Goal: Share content: Share content

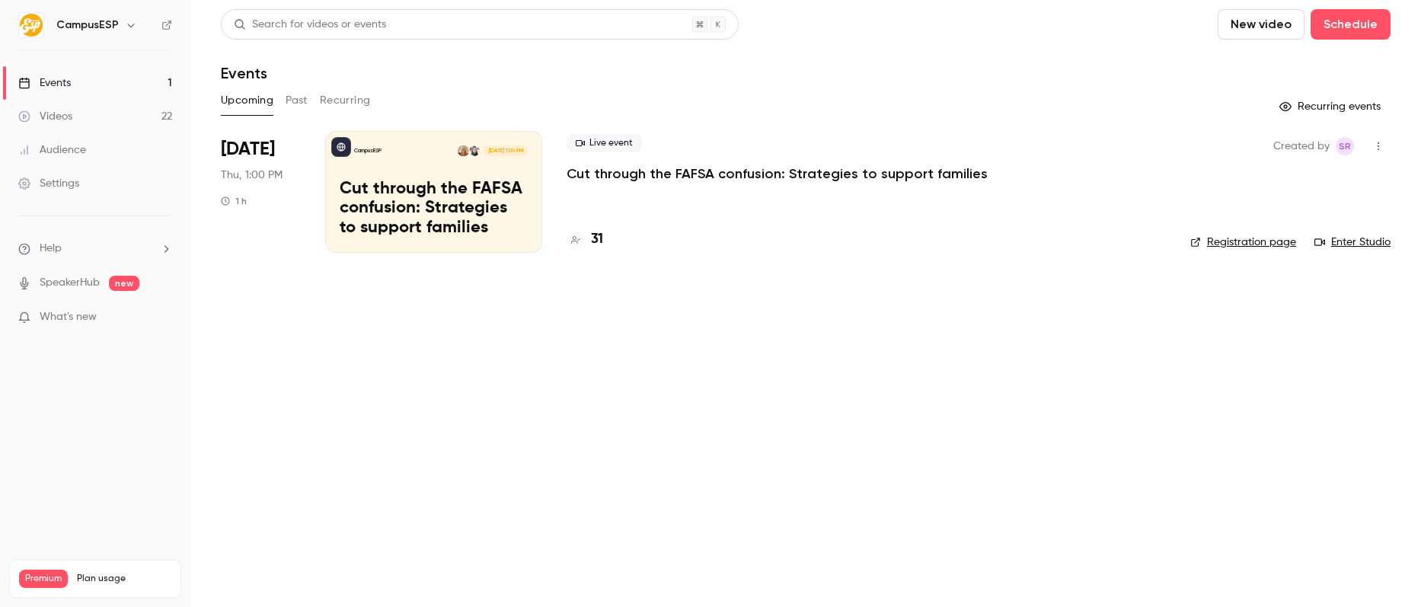
click at [101, 31] on h6 "CampusESP" at bounding box center [87, 25] width 62 height 15
click at [110, 21] on h6 "CampusESP" at bounding box center [87, 25] width 62 height 15
click at [133, 24] on button "button" at bounding box center [131, 25] width 18 height 18
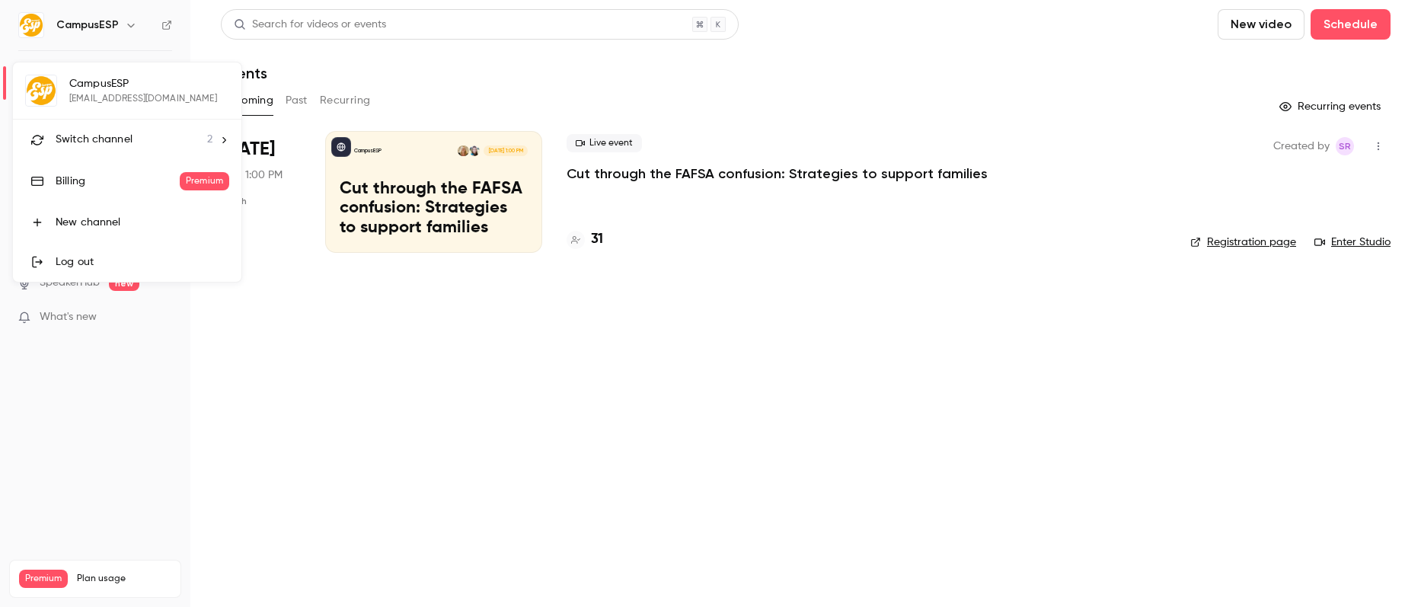
click at [110, 126] on li "Switch channel 2" at bounding box center [127, 140] width 229 height 40
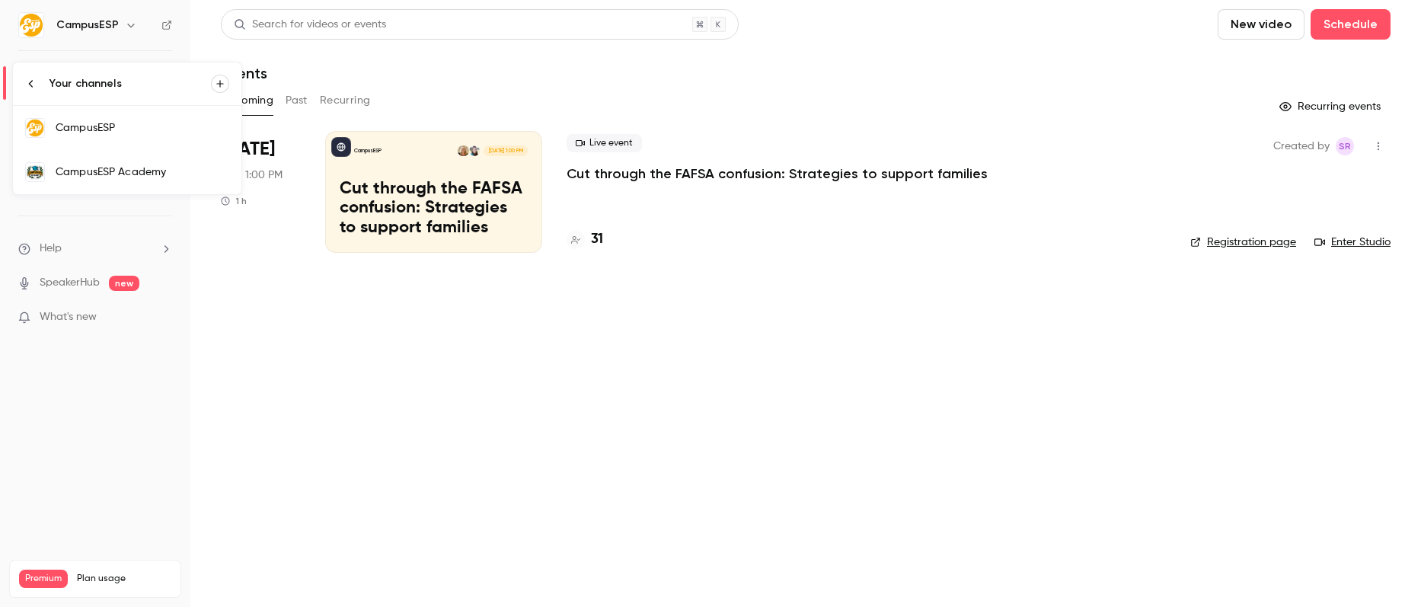
click at [171, 165] on div "CampusESP Academy" at bounding box center [143, 172] width 174 height 15
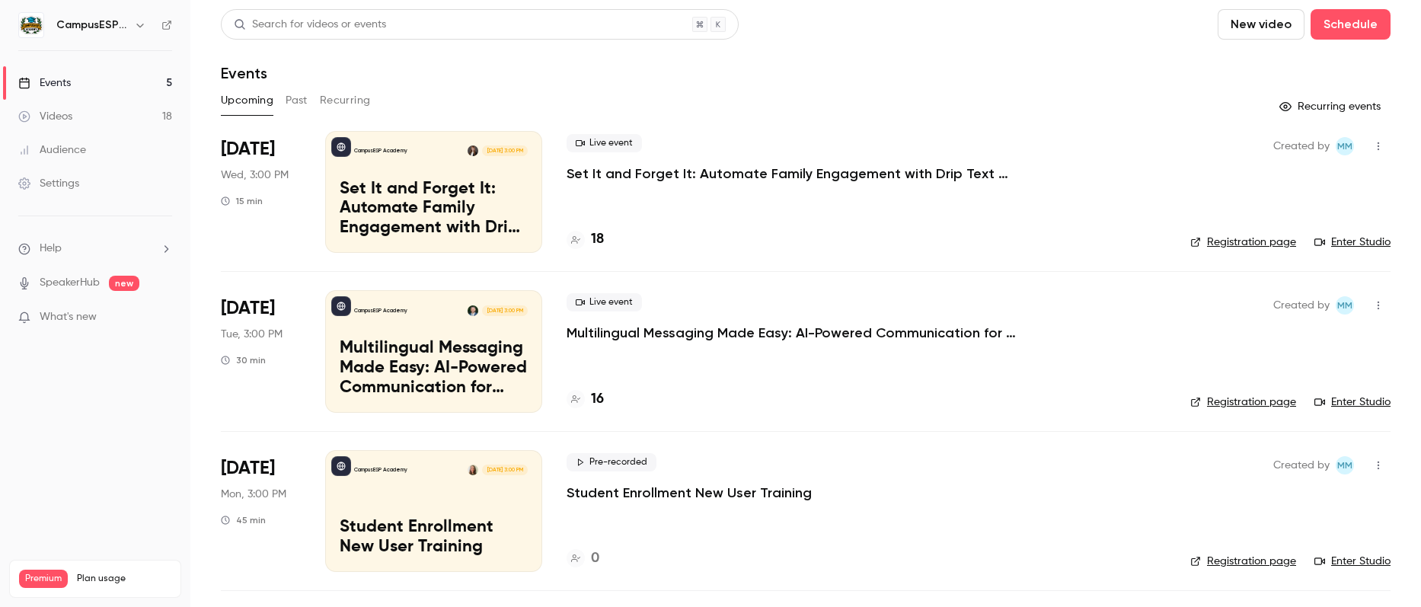
click at [293, 107] on button "Past" at bounding box center [297, 100] width 22 height 24
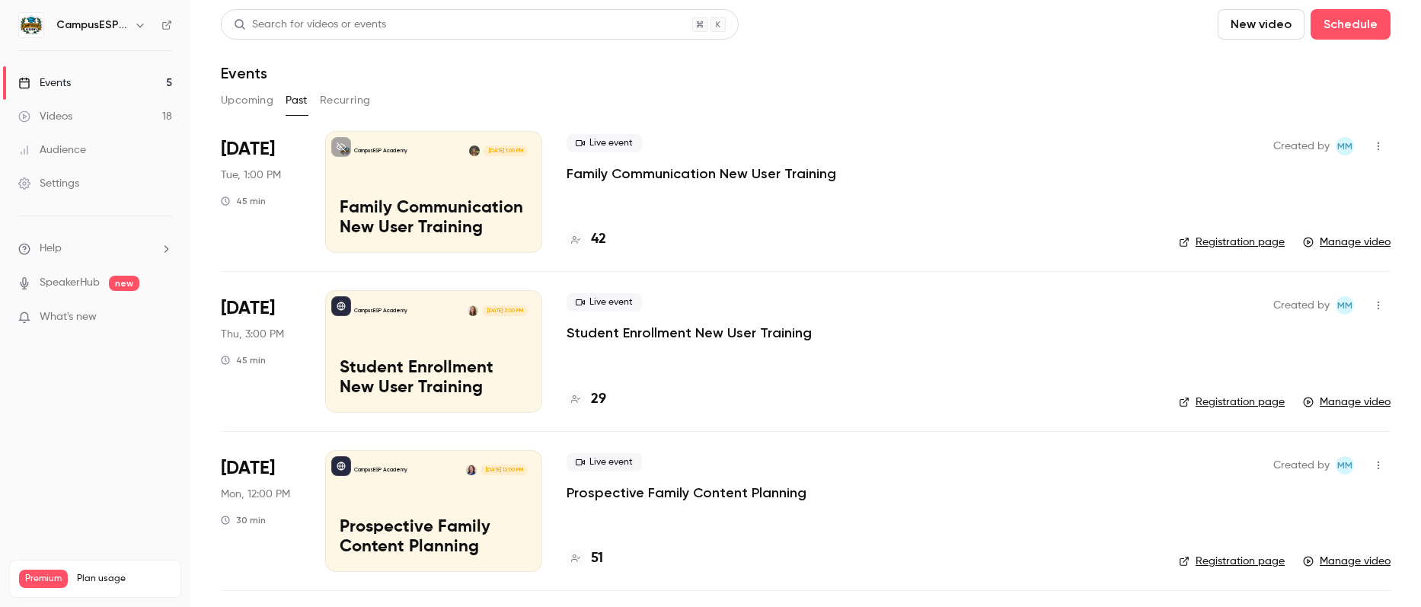
click at [511, 334] on div "CampusESP Academy [DATE] 3:00 PM Student Enrollment New User Training" at bounding box center [433, 351] width 217 height 122
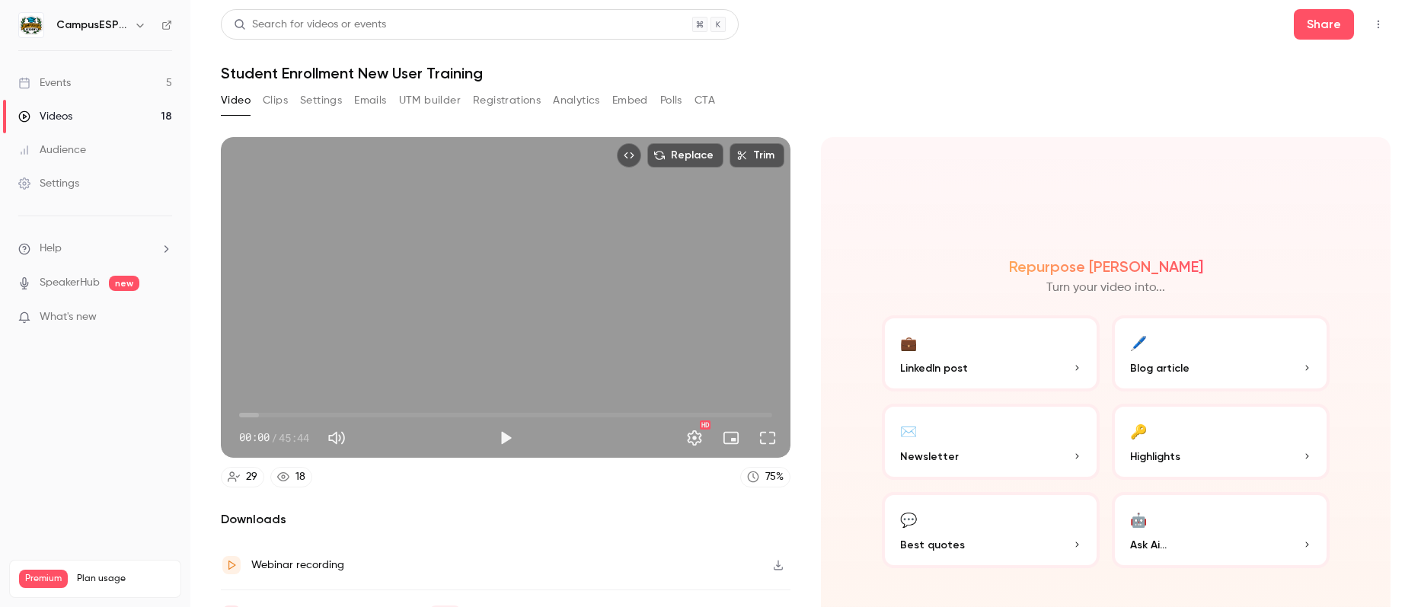
click at [584, 107] on button "Analytics" at bounding box center [576, 100] width 47 height 24
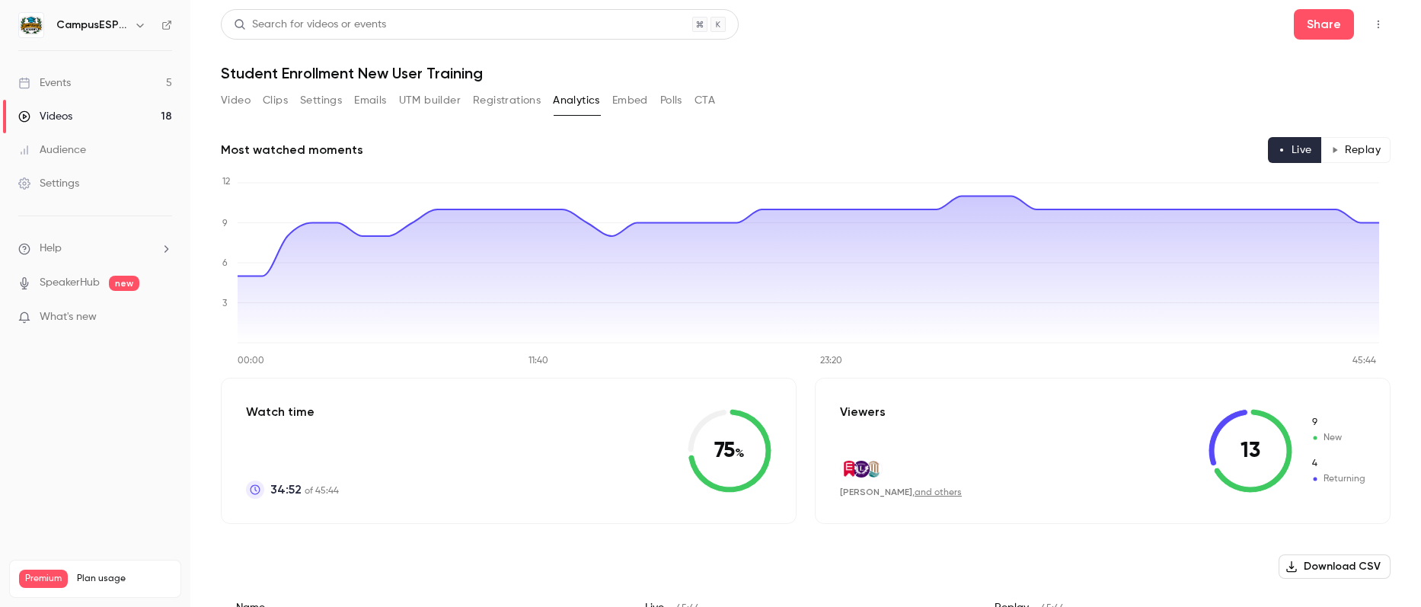
click at [249, 101] on button "Video" at bounding box center [236, 100] width 30 height 24
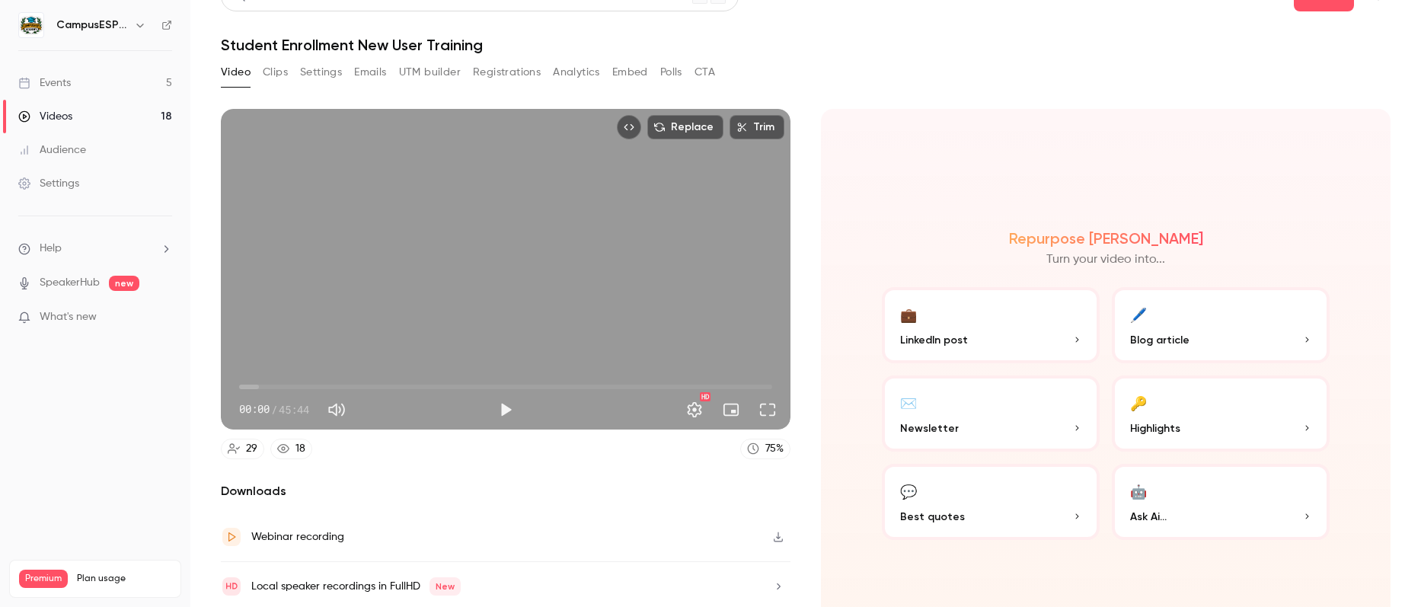
scroll to position [78, 0]
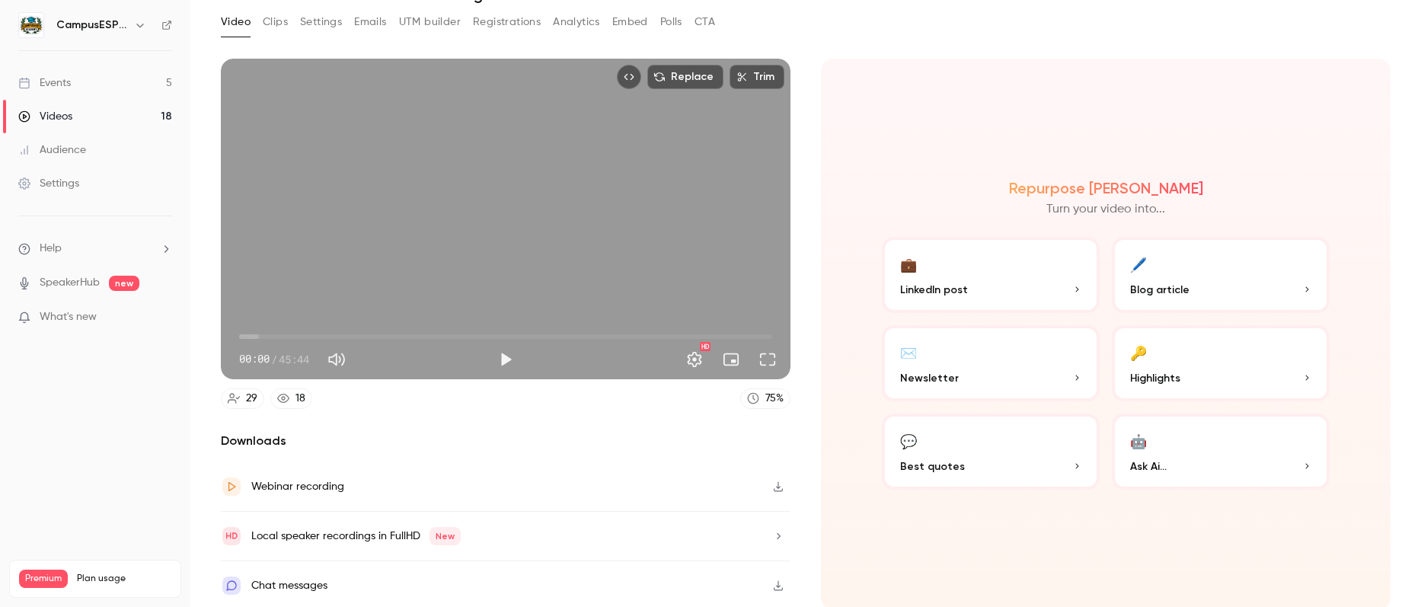
click at [280, 25] on button "Clips" at bounding box center [275, 22] width 25 height 24
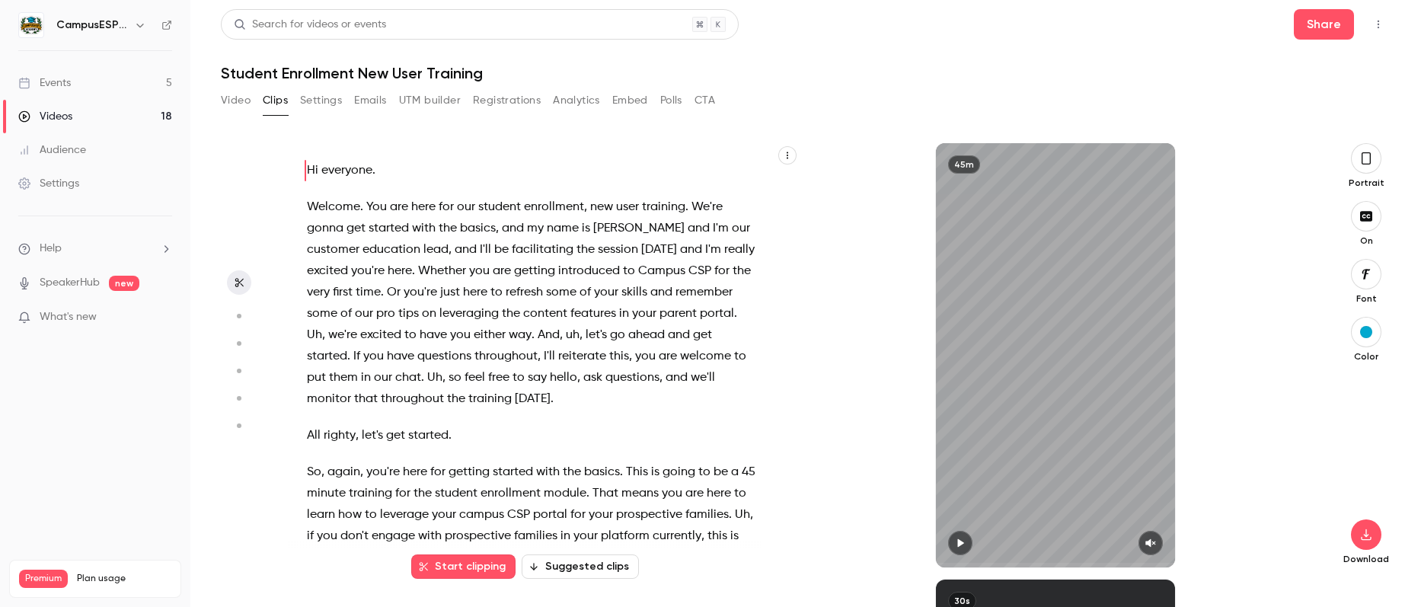
click at [312, 104] on button "Settings" at bounding box center [321, 100] width 42 height 24
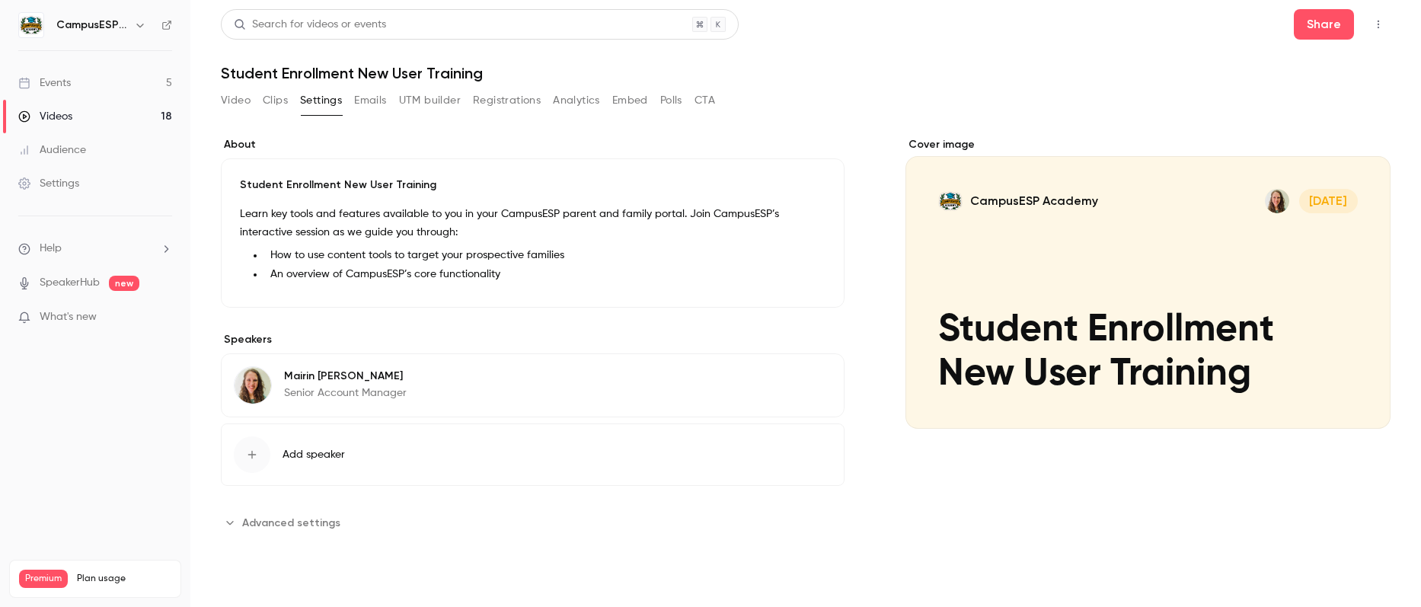
click at [361, 103] on button "Emails" at bounding box center [370, 100] width 32 height 24
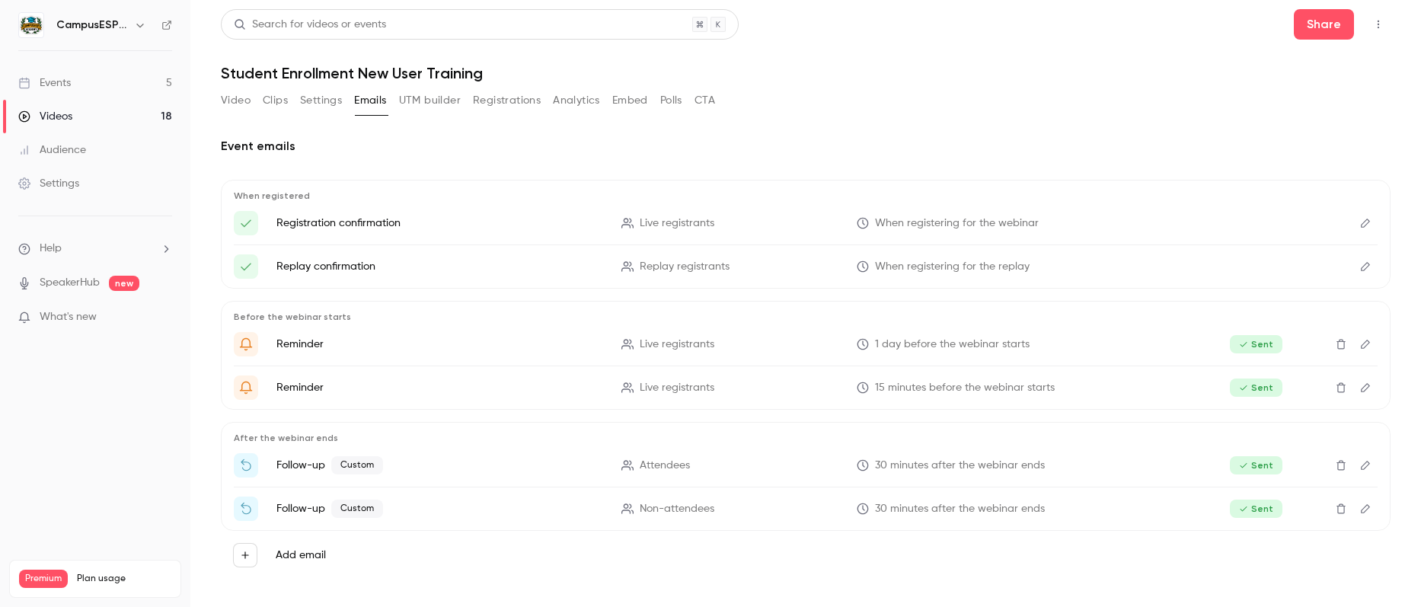
click at [410, 103] on button "UTM builder" at bounding box center [430, 100] width 62 height 24
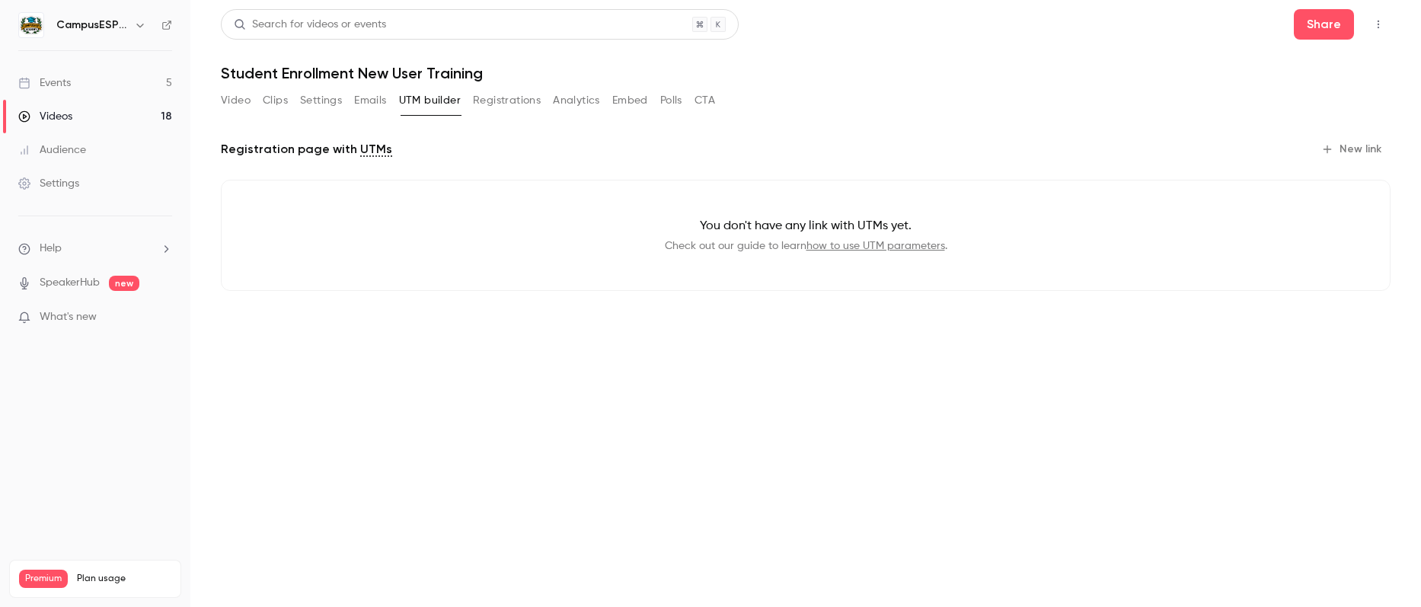
click at [499, 105] on button "Registrations" at bounding box center [507, 100] width 68 height 24
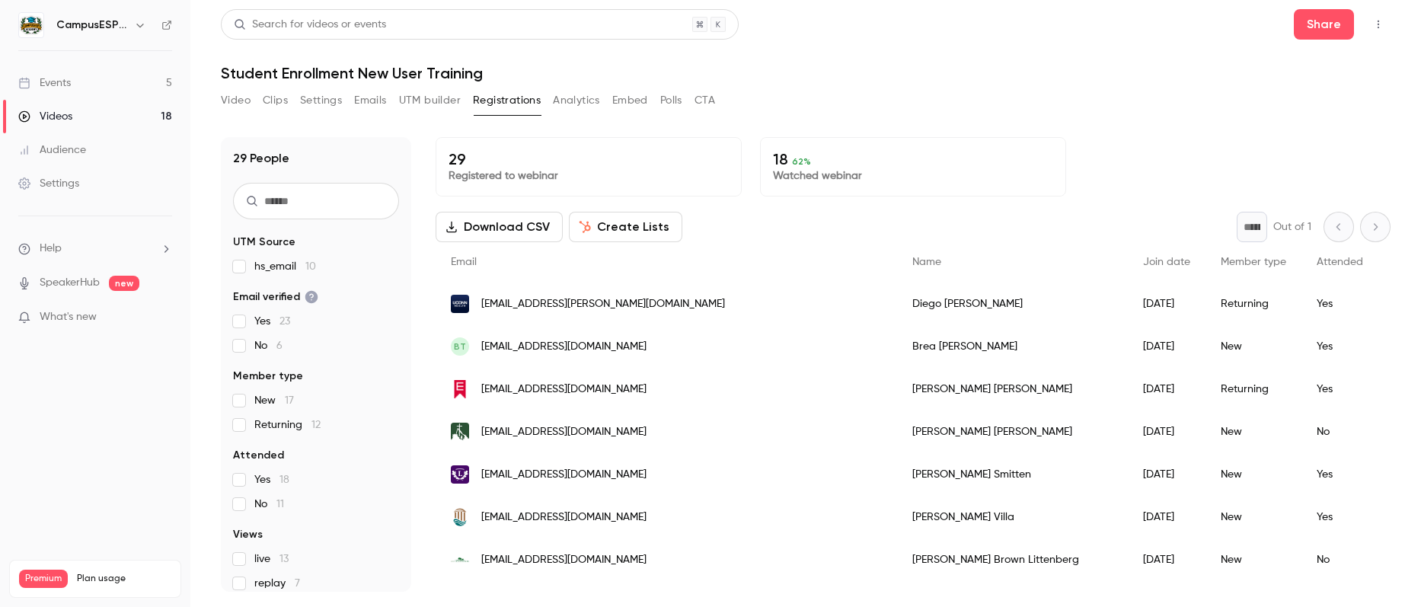
click at [581, 104] on button "Analytics" at bounding box center [576, 100] width 47 height 24
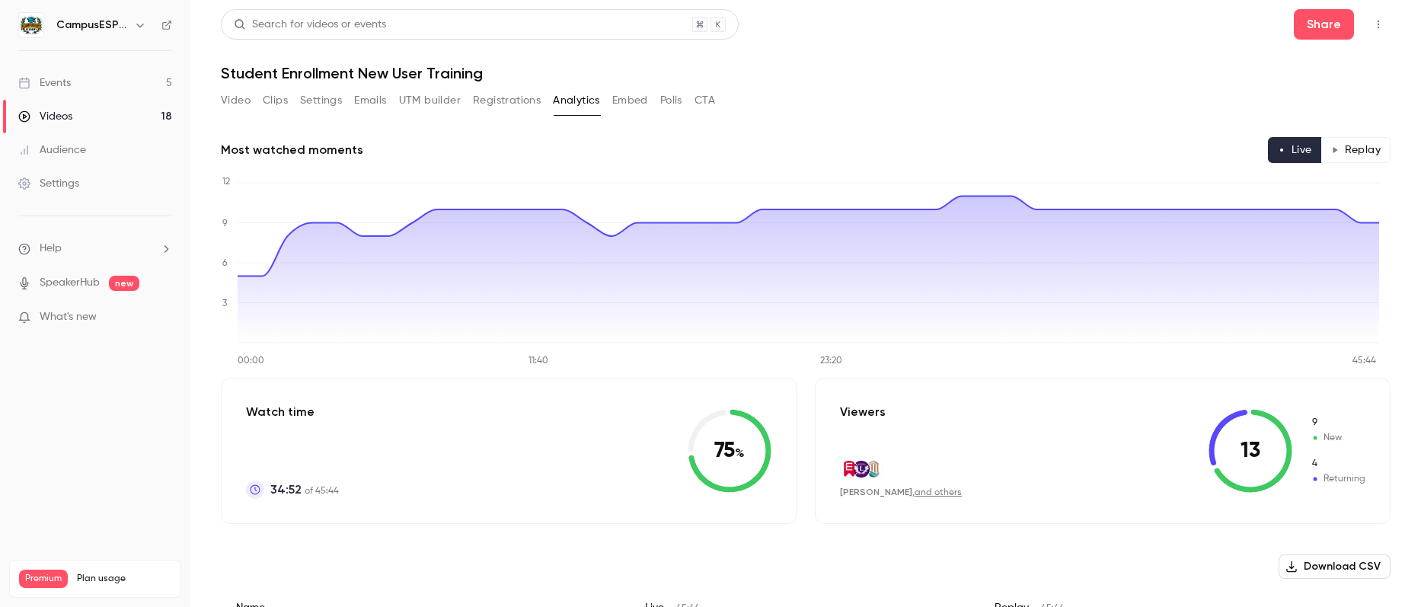
click at [614, 101] on button "Embed" at bounding box center [630, 100] width 36 height 24
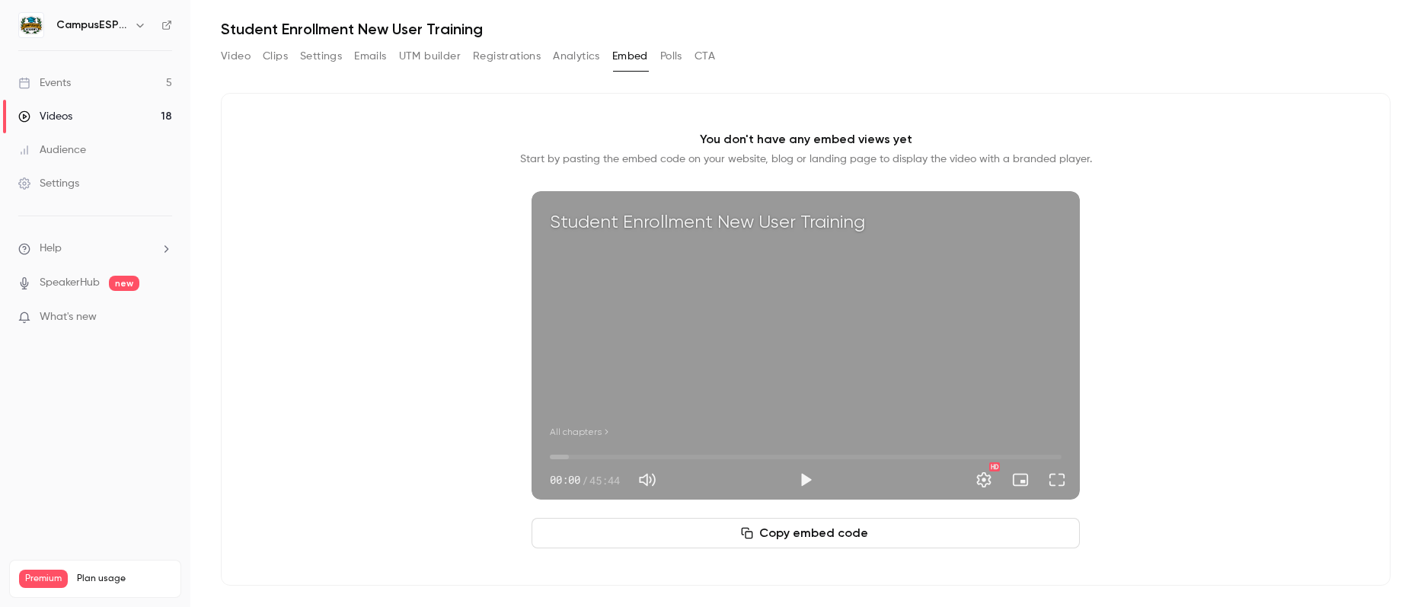
scroll to position [47, 0]
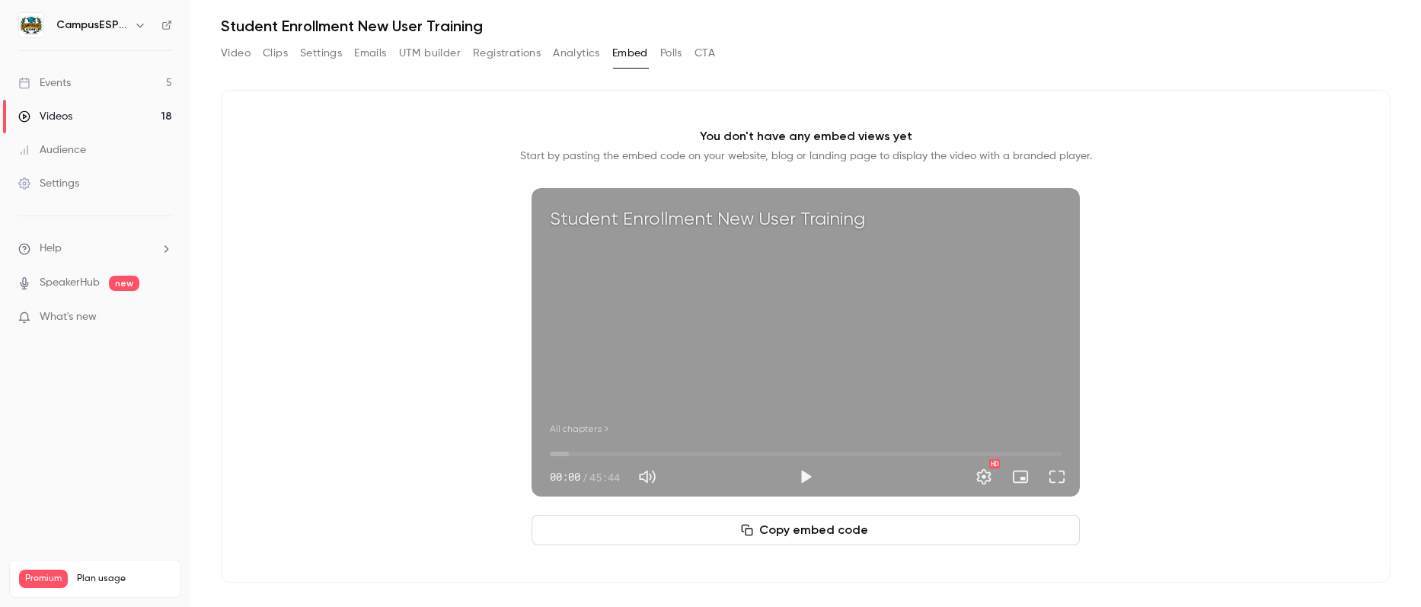
click at [679, 58] on button "Polls" at bounding box center [671, 53] width 22 height 24
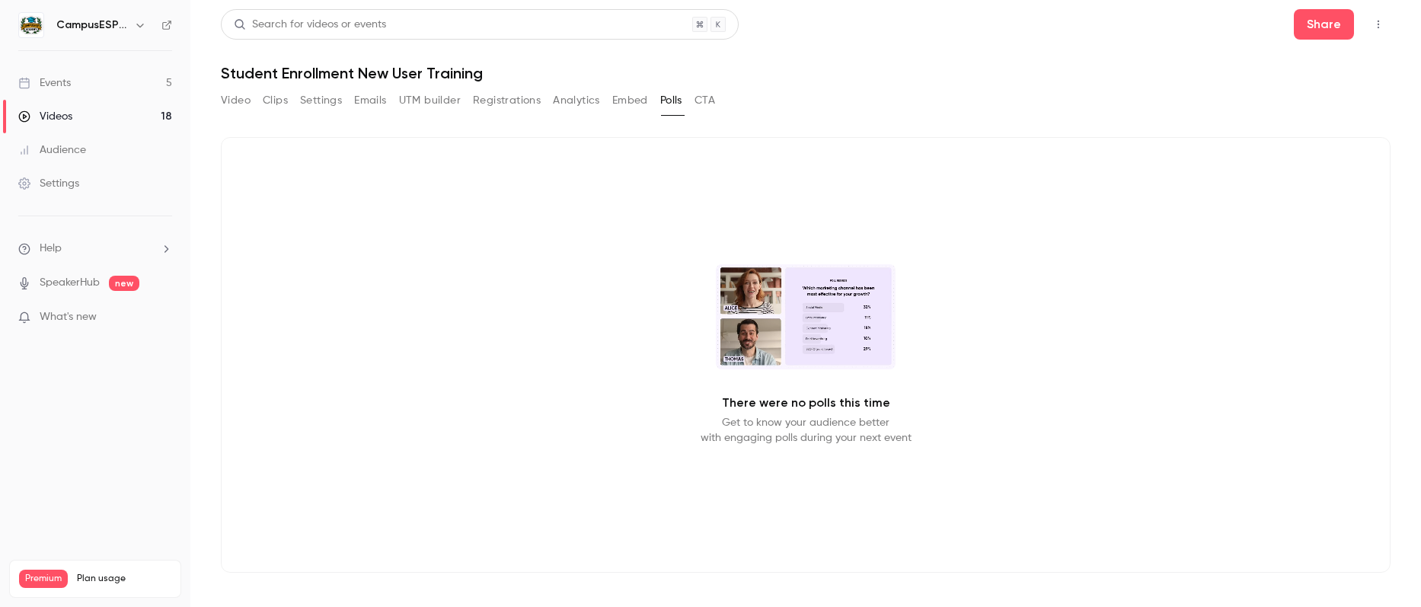
click at [715, 113] on div "Video Clips Settings Emails UTM builder Registrations Analytics Embed Polls CTA" at bounding box center [468, 103] width 494 height 30
click at [240, 101] on button "Video" at bounding box center [236, 100] width 30 height 24
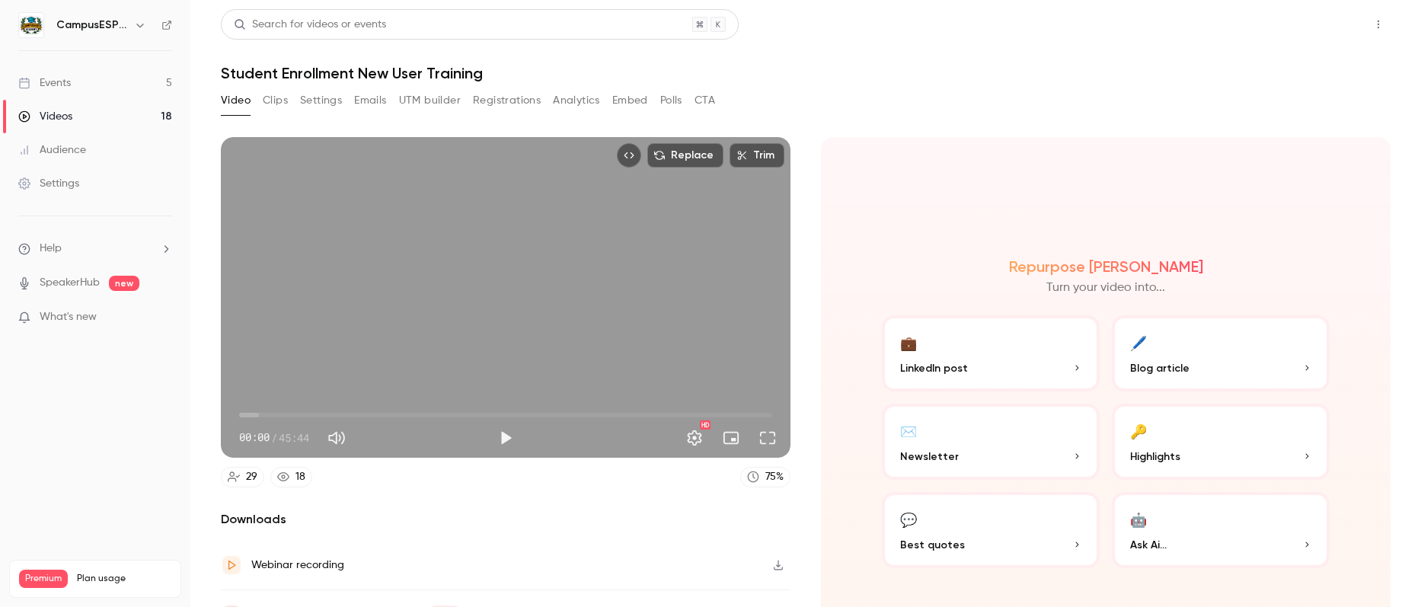
click at [1322, 30] on button "Share" at bounding box center [1324, 24] width 60 height 30
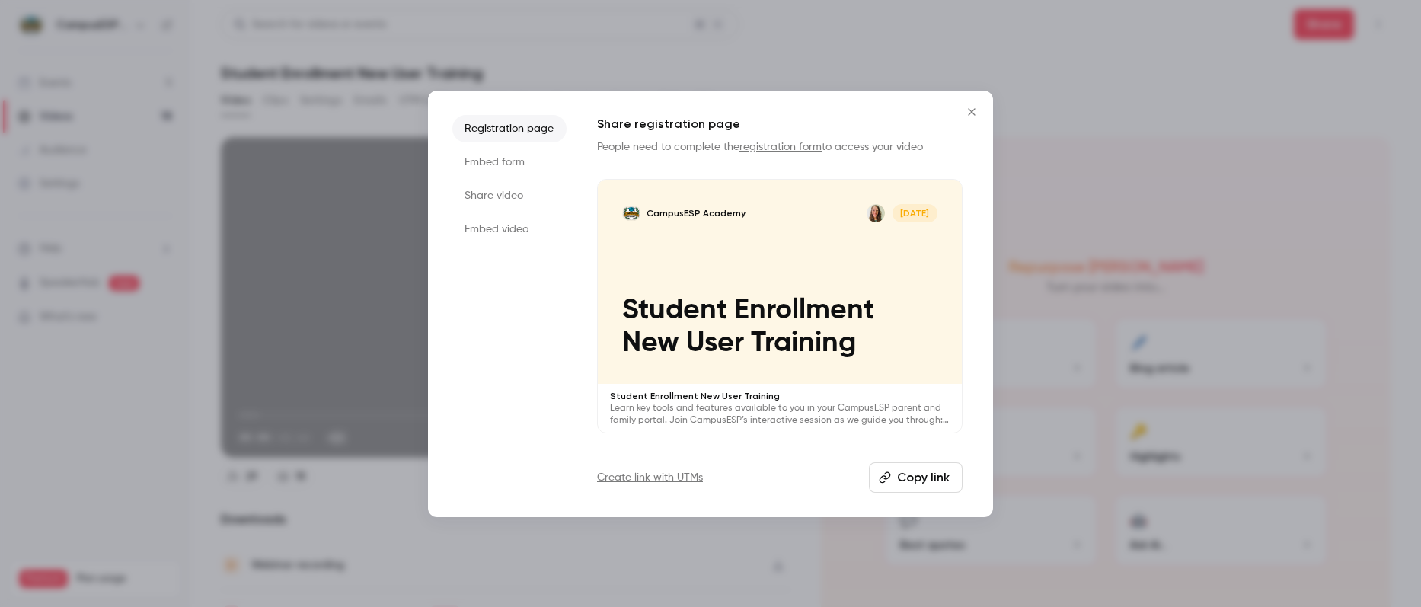
click at [915, 480] on button "Copy link" at bounding box center [916, 477] width 94 height 30
click at [903, 476] on button "Copy link" at bounding box center [916, 477] width 94 height 30
